Goal: Task Accomplishment & Management: Manage account settings

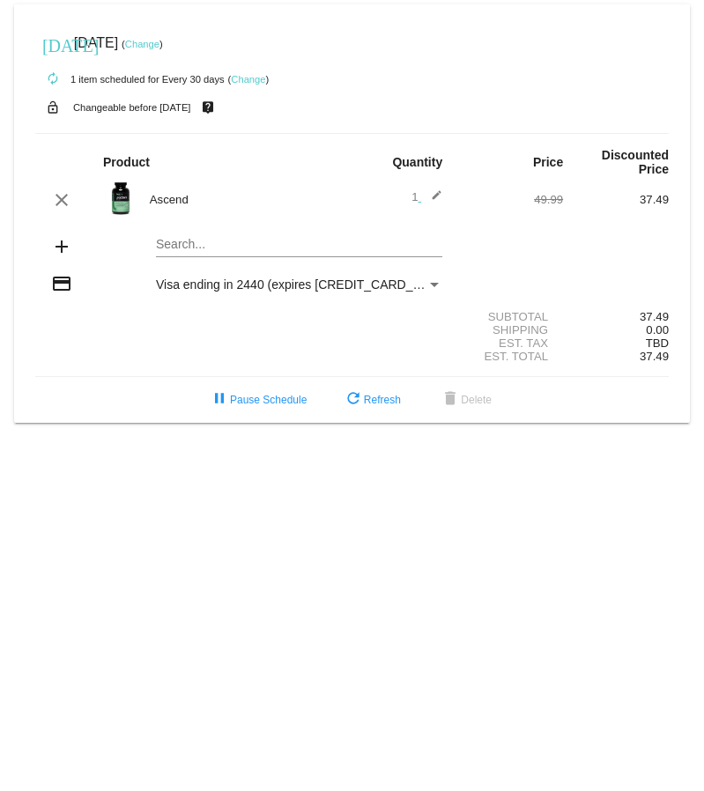
click at [216, 225] on mat-card "[DATE] [DATE] ( Change ) autorenew 1 item scheduled for Every 30 days ( Change …" at bounding box center [352, 213] width 676 height 419
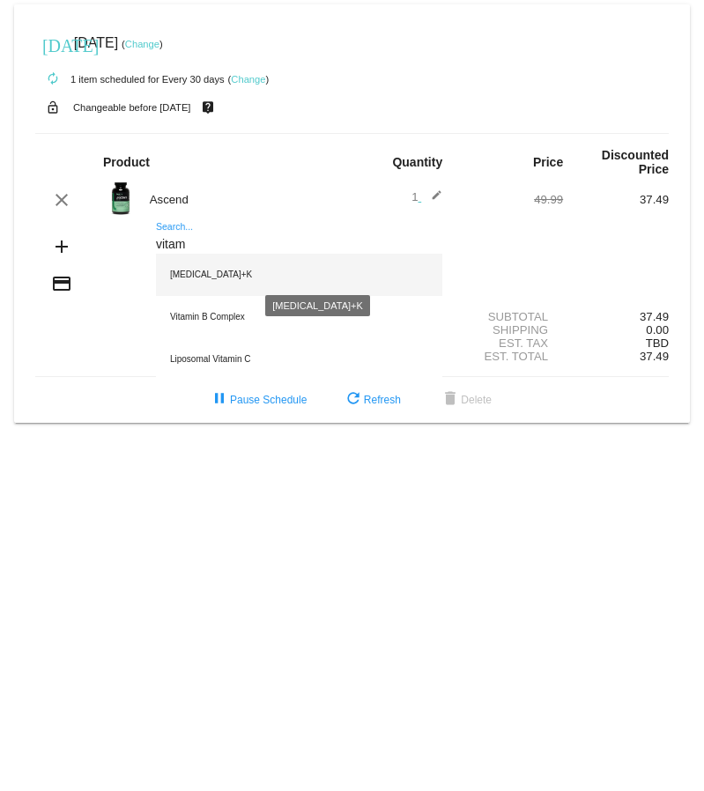
type input "vitam"
click at [204, 262] on div "Vitamin D+K" at bounding box center [299, 275] width 286 height 42
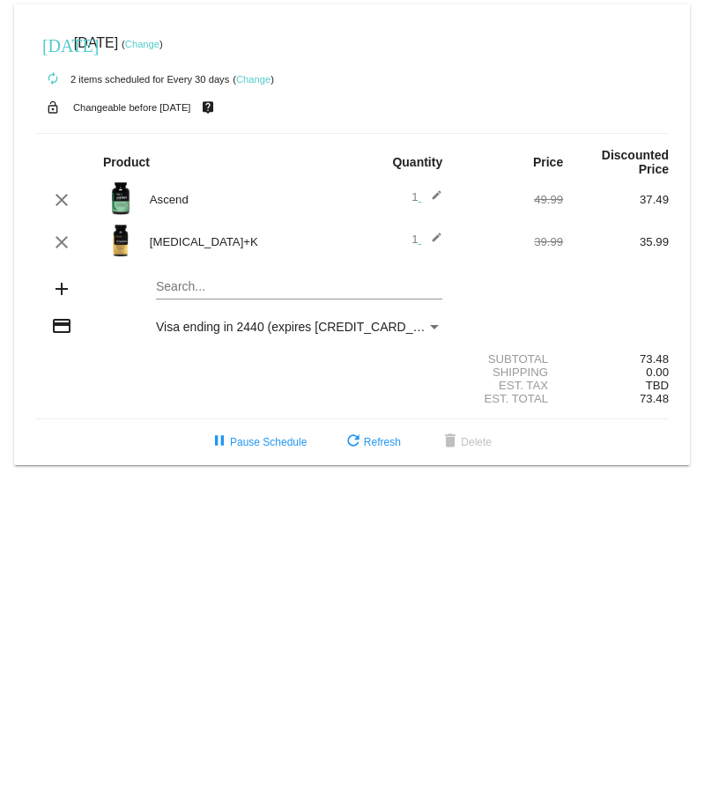
click at [160, 39] on link "Change" at bounding box center [142, 44] width 34 height 11
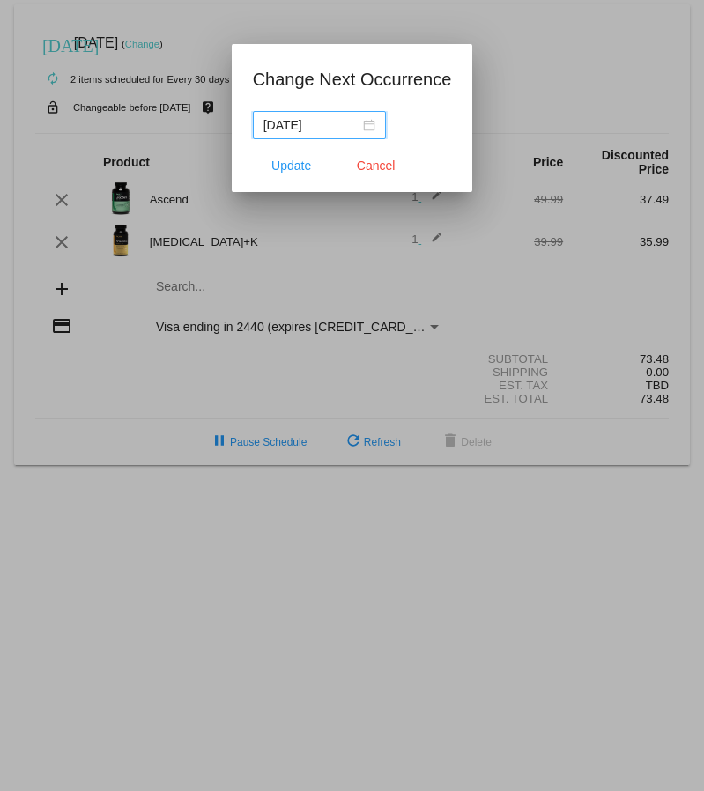
click at [364, 125] on div "2025-09-22" at bounding box center [319, 124] width 112 height 19
click at [370, 161] on span "Cancel" at bounding box center [376, 166] width 39 height 14
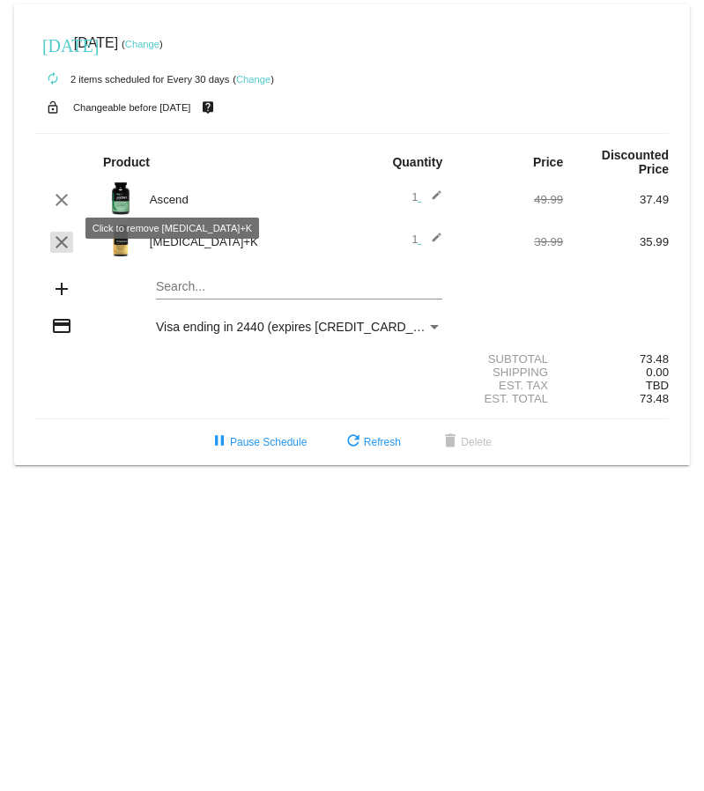
click at [65, 232] on mat-icon "clear" at bounding box center [61, 242] width 21 height 21
